Goal: Entertainment & Leisure: Consume media (video, audio)

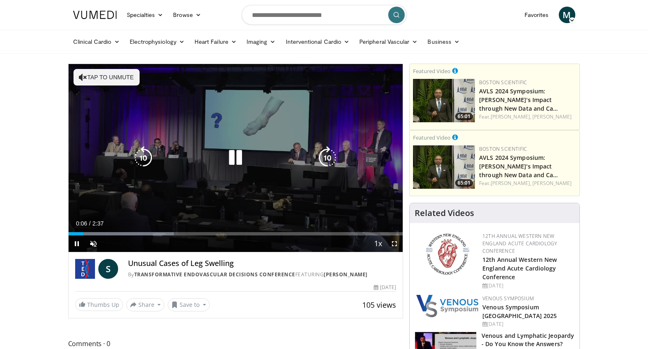
click at [107, 77] on button "Tap to unmute" at bounding box center [107, 77] width 66 height 17
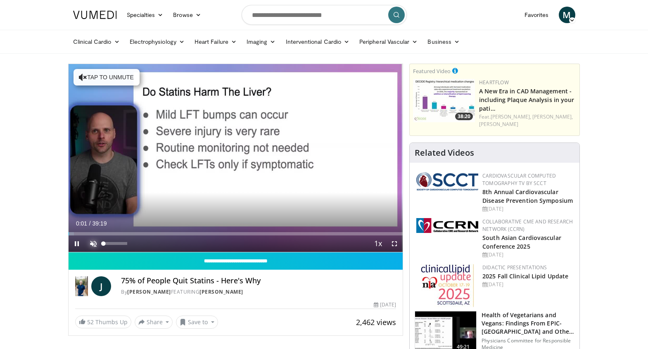
click at [91, 240] on span "Video Player" at bounding box center [93, 244] width 17 height 17
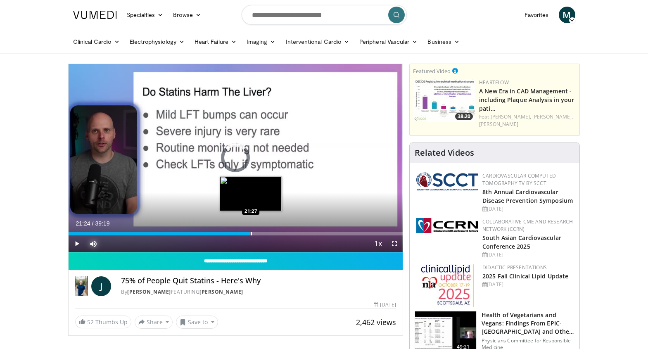
click at [251, 232] on div "Progress Bar" at bounding box center [251, 233] width 1 height 3
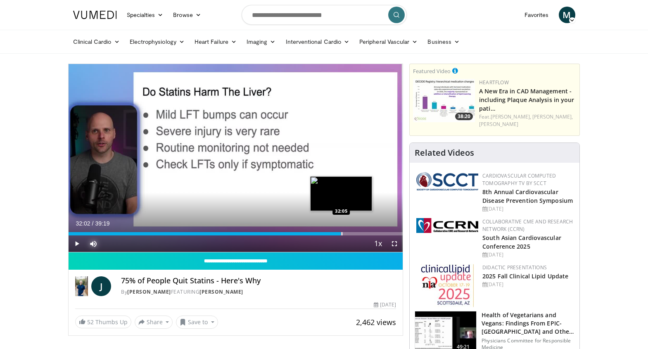
click at [342, 233] on div "Progress Bar" at bounding box center [342, 233] width 1 height 3
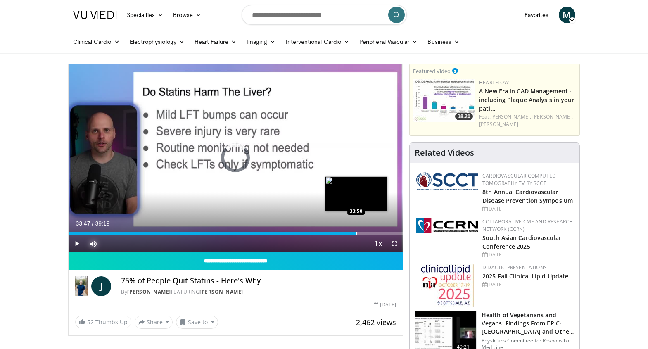
click at [357, 233] on div "Progress Bar" at bounding box center [357, 233] width 1 height 3
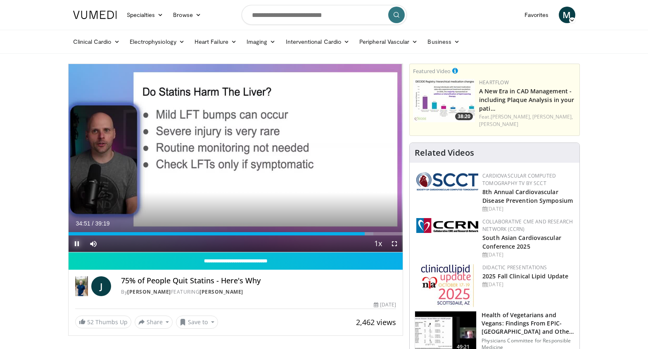
click at [77, 243] on span "Video Player" at bounding box center [77, 244] width 17 height 17
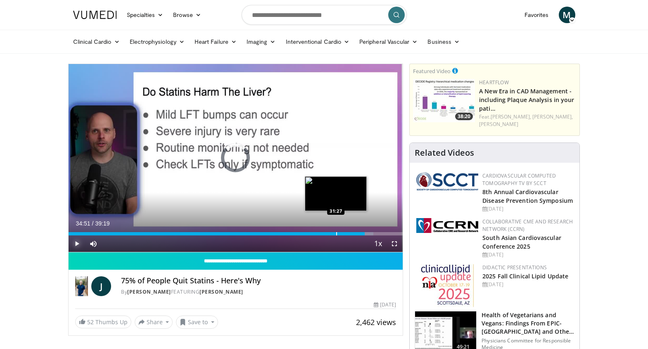
click at [336, 232] on div "Progress Bar" at bounding box center [336, 233] width 1 height 3
click at [340, 233] on div "Progress Bar" at bounding box center [340, 233] width 1 height 3
click at [341, 235] on div "Progress Bar" at bounding box center [341, 233] width 1 height 3
click at [342, 235] on div "Progress Bar" at bounding box center [342, 233] width 1 height 3
click at [344, 235] on div "Progress Bar" at bounding box center [344, 233] width 1 height 3
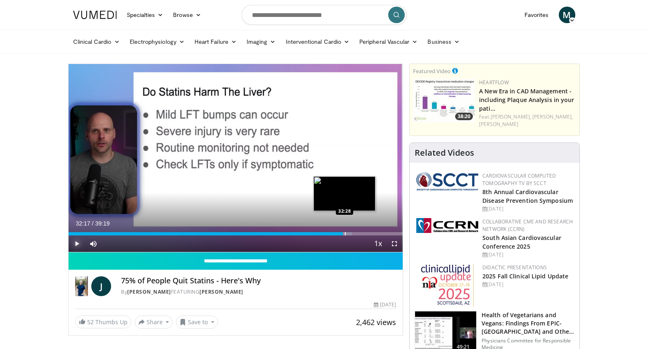
click at [345, 235] on div "Progress Bar" at bounding box center [345, 233] width 1 height 3
click at [79, 242] on span "Video Player" at bounding box center [77, 244] width 17 height 17
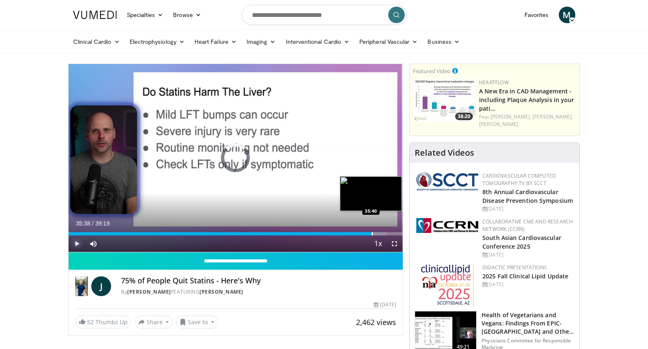
click at [372, 233] on div "Progress Bar" at bounding box center [372, 233] width 1 height 3
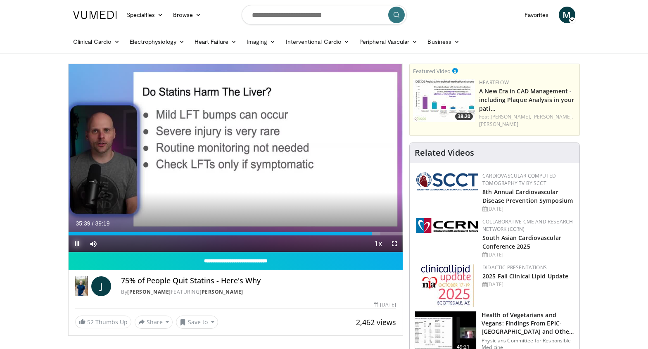
click at [73, 241] on span "Video Player" at bounding box center [77, 244] width 17 height 17
click at [79, 243] on span "Video Player" at bounding box center [77, 244] width 17 height 17
click at [76, 244] on span "Video Player" at bounding box center [77, 244] width 17 height 17
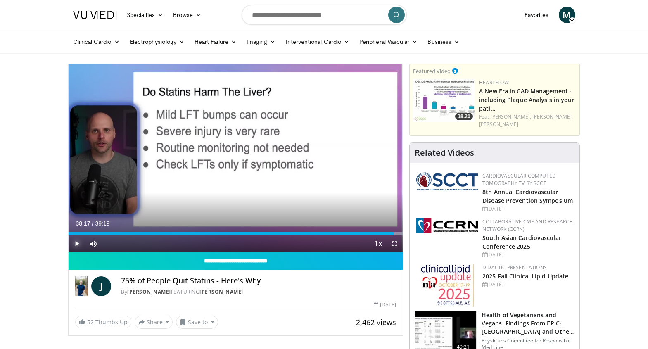
click at [77, 240] on span "Video Player" at bounding box center [77, 244] width 17 height 17
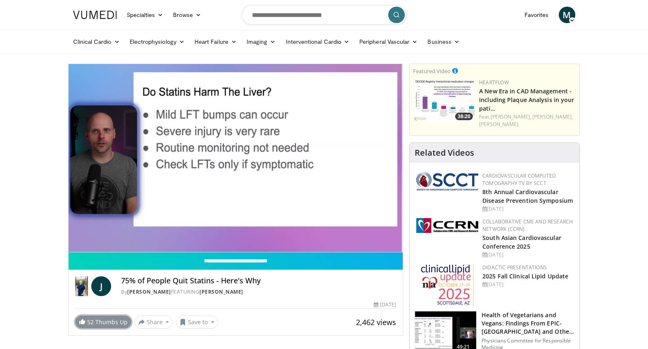
click at [103, 322] on link "52 Thumbs Up" at bounding box center [103, 322] width 56 height 13
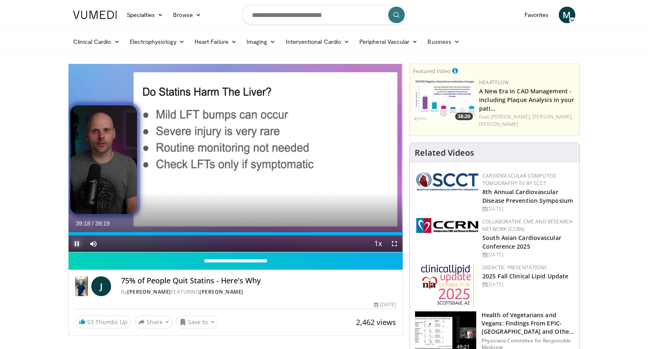
click at [76, 247] on span "Video Player" at bounding box center [77, 244] width 17 height 17
